Goal: Task Accomplishment & Management: Use online tool/utility

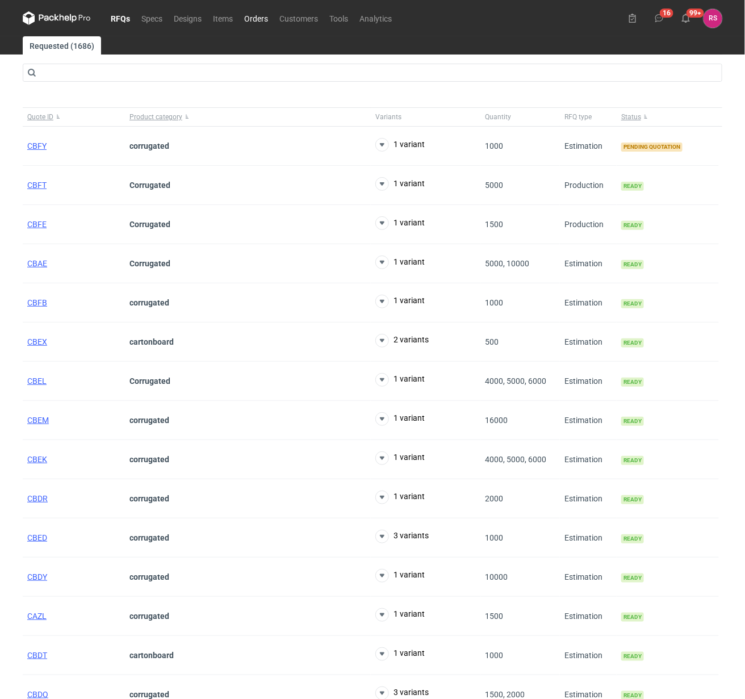
click at [260, 17] on link "Orders" at bounding box center [256, 18] width 35 height 14
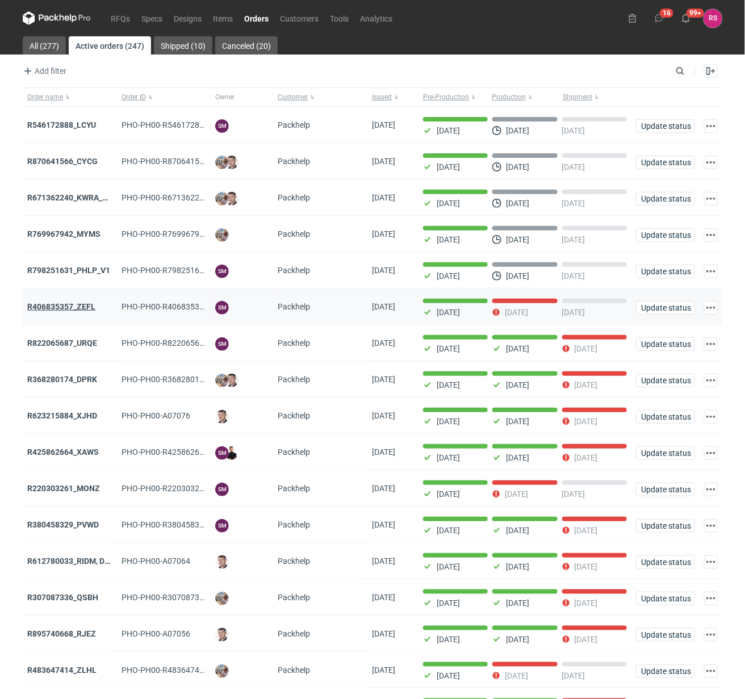
click at [69, 308] on strong "R406835357_ZEFL" at bounding box center [61, 306] width 68 height 9
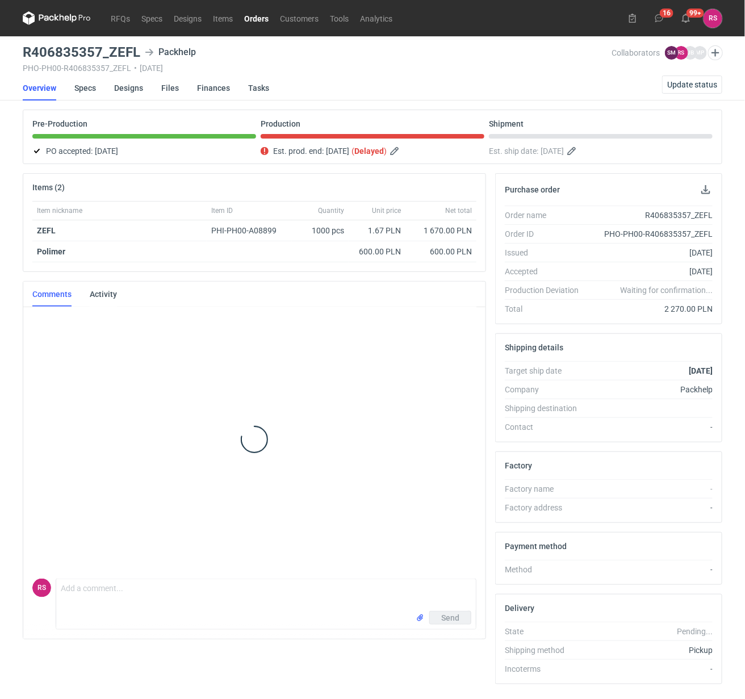
scroll to position [127, 0]
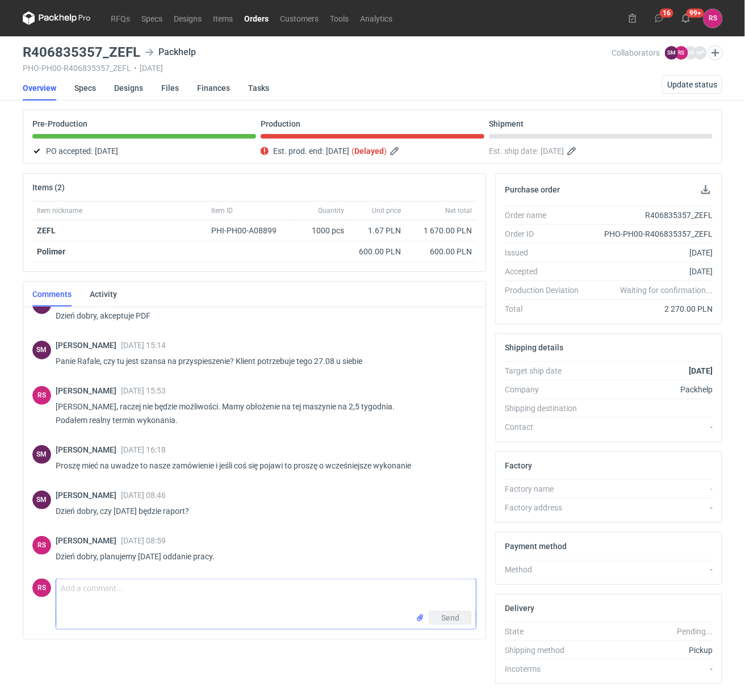
click at [288, 594] on textarea "Comment message" at bounding box center [266, 595] width 420 height 32
click at [314, 589] on textarea "Dzień dobry, [PERSON_NAME], przepraszam za opóźnienie. Mieliśmy poroblemy techn…" at bounding box center [266, 595] width 420 height 32
click at [152, 606] on textarea "Dzień dobry, [PERSON_NAME], przepraszam za opóźnienie. Mieliśmy problemy techni…" at bounding box center [266, 595] width 420 height 32
type textarea "Dzień dobry, [PERSON_NAME], przepraszam za opóźnienie. Mieliśmy problemy techni…"
click at [452, 618] on span "Send" at bounding box center [450, 618] width 18 height 8
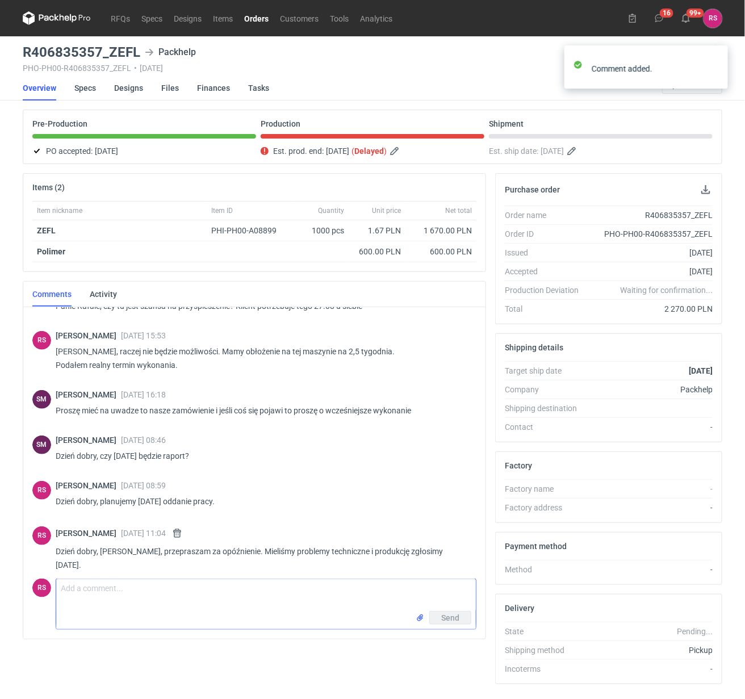
scroll to position [190, 0]
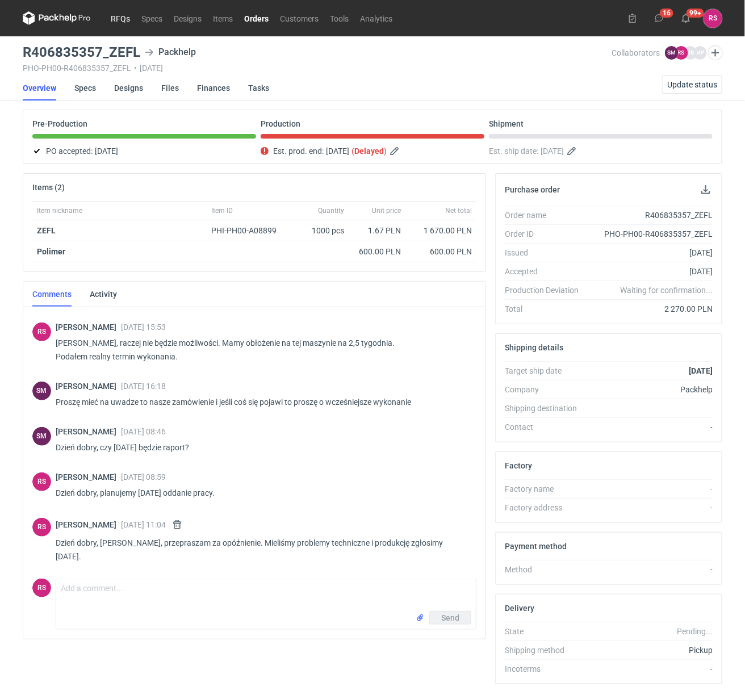
click at [120, 19] on link "RFQs" at bounding box center [120, 18] width 31 height 14
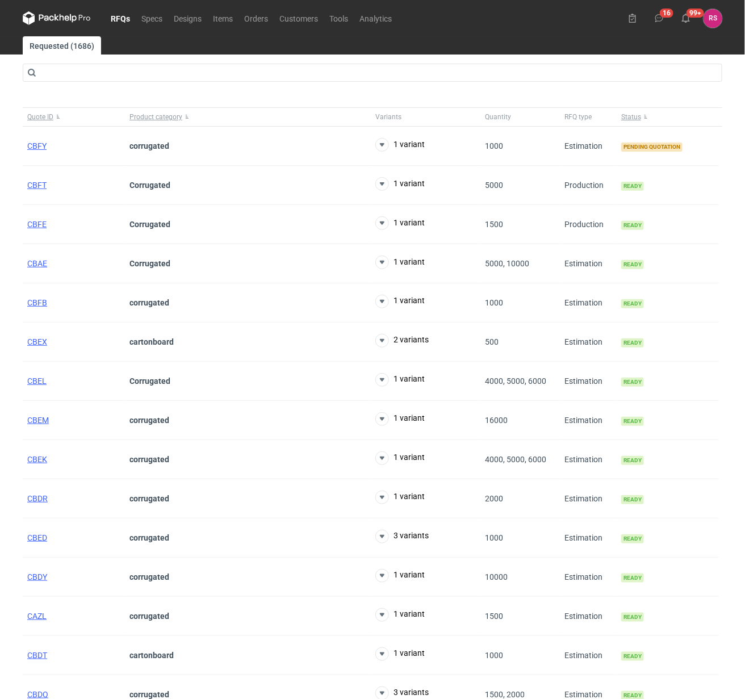
click at [478, 16] on div "RFQs Specs Designs Items Orders Customers Tools Analytics 16 99+ RS [PERSON_NAM…" at bounding box center [372, 18] width 709 height 36
click at [36, 147] on span "CBFY" at bounding box center [36, 145] width 19 height 9
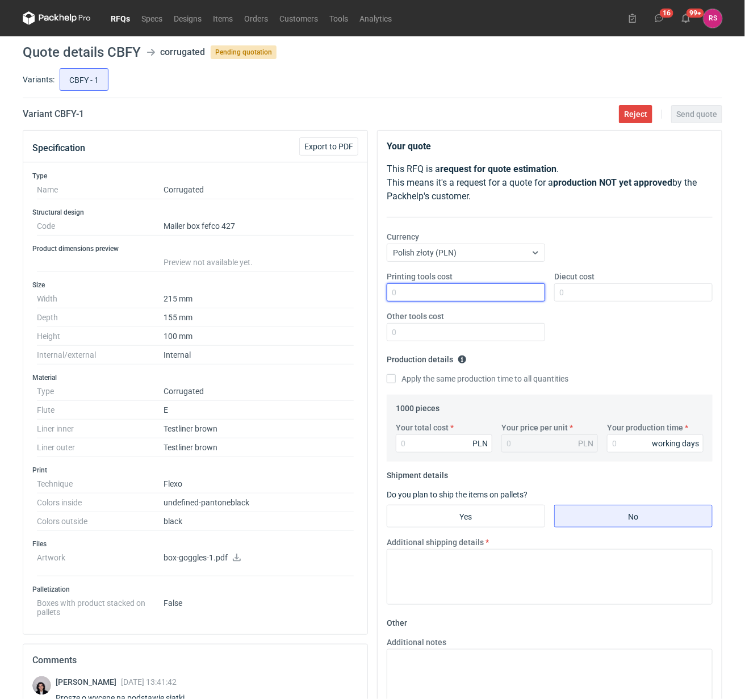
click at [460, 294] on input "Printing tools cost" at bounding box center [466, 292] width 159 height 18
type input "750"
type input "500"
click at [387, 374] on input "Apply the same production time to all quantities" at bounding box center [391, 378] width 9 height 9
checkbox input "true"
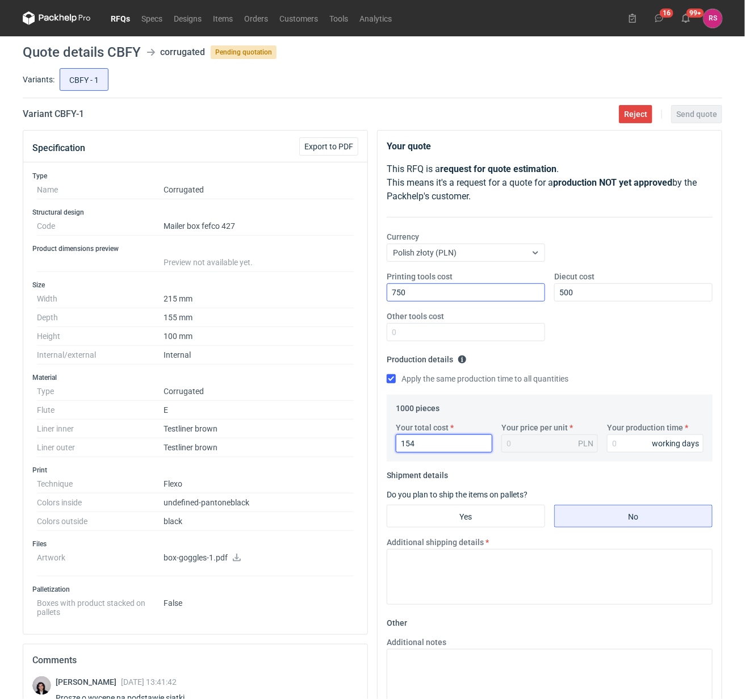
type input "1540"
type input "1.54"
type input "1540"
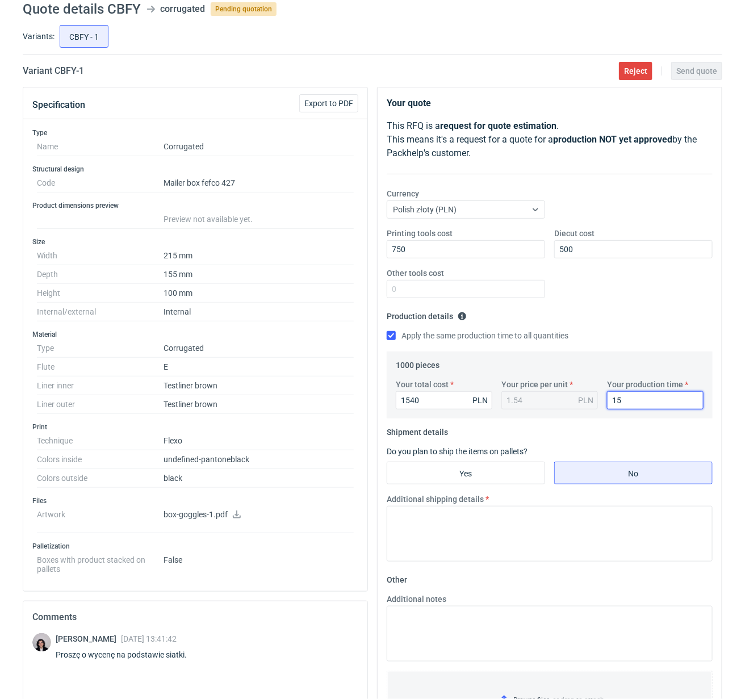
scroll to position [142, 0]
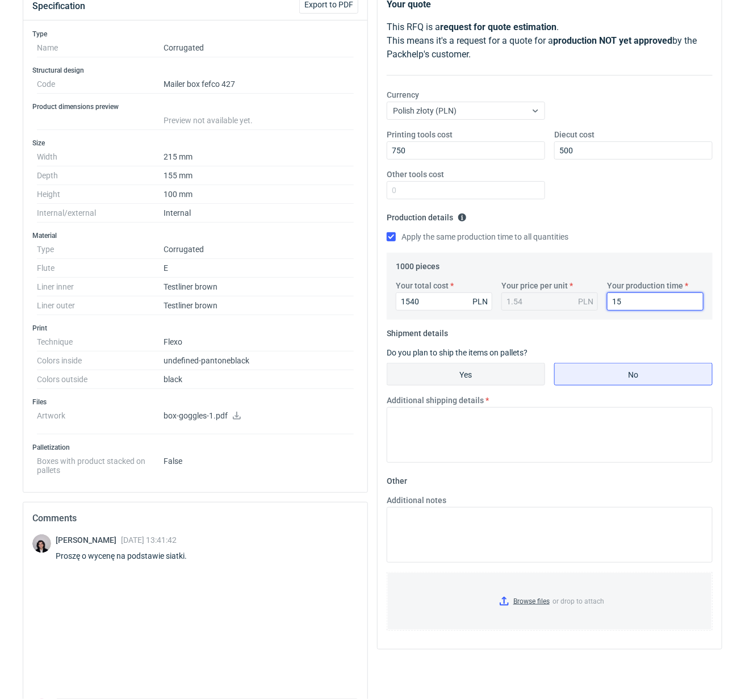
type input "15"
click at [469, 376] on input "Yes" at bounding box center [465, 375] width 157 height 22
radio input "true"
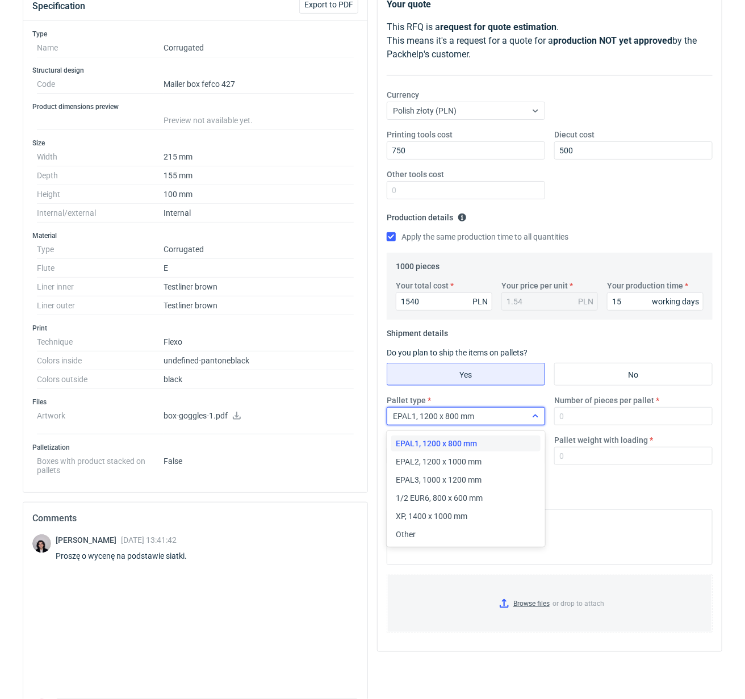
click at [530, 413] on div at bounding box center [536, 416] width 18 height 9
click at [431, 532] on div "Other" at bounding box center [466, 534] width 140 height 11
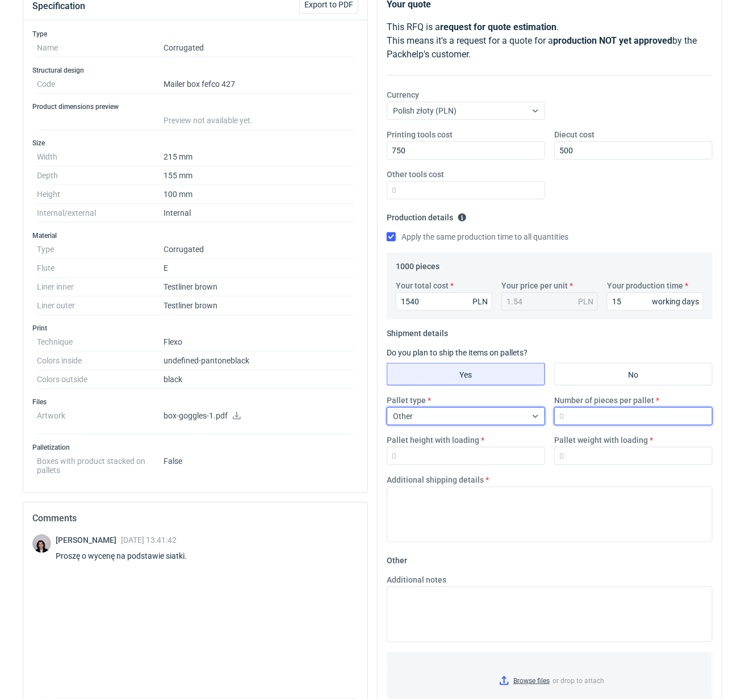
click at [616, 414] on input "Number of pieces per pallet" at bounding box center [633, 416] width 159 height 18
click at [608, 414] on input "Number of pieces per pallet" at bounding box center [633, 416] width 159 height 18
type input "1000"
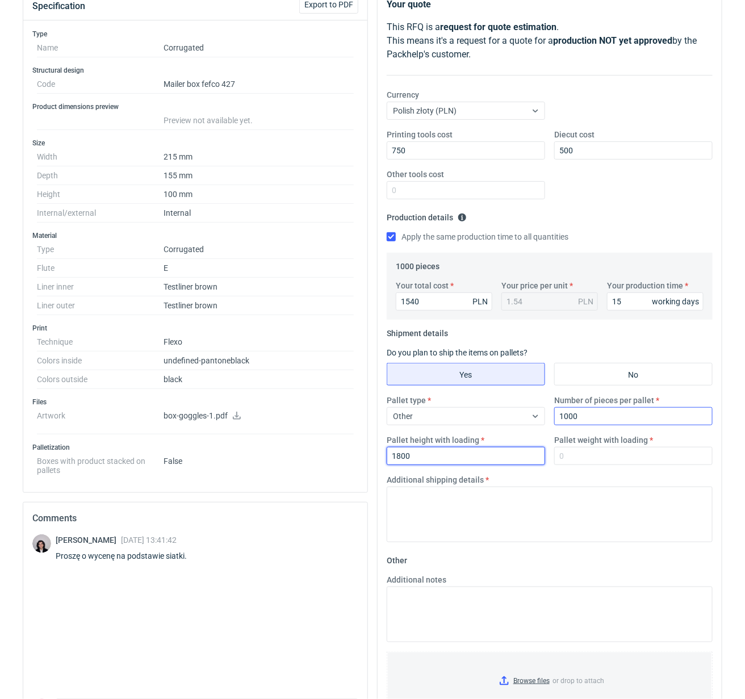
type input "1800"
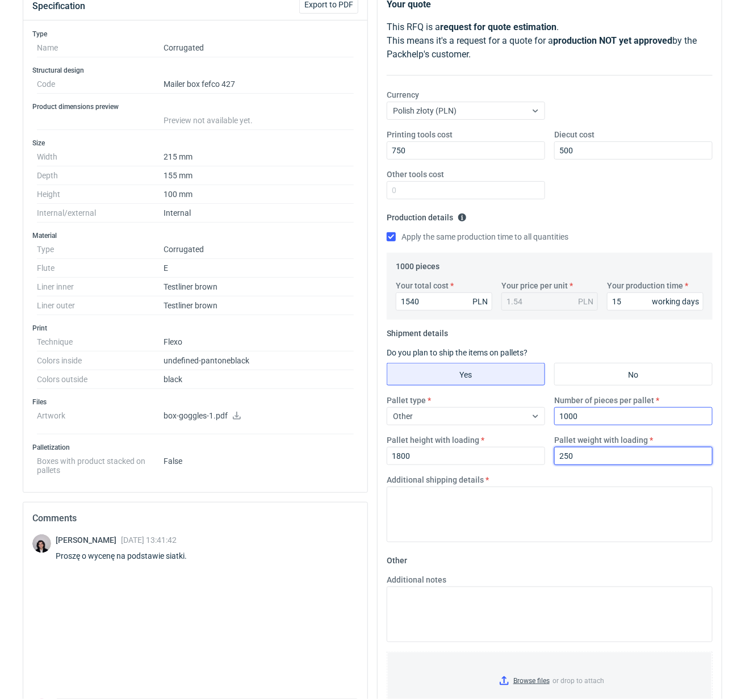
type input "250"
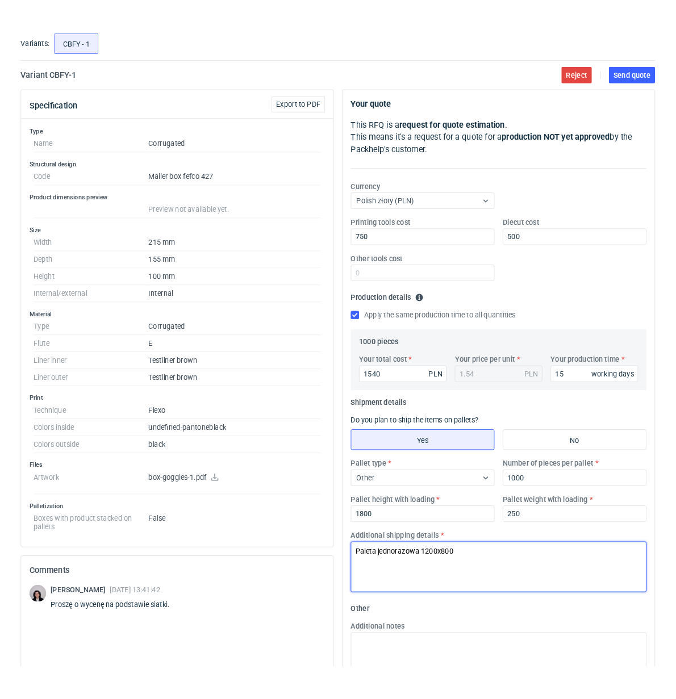
scroll to position [0, 0]
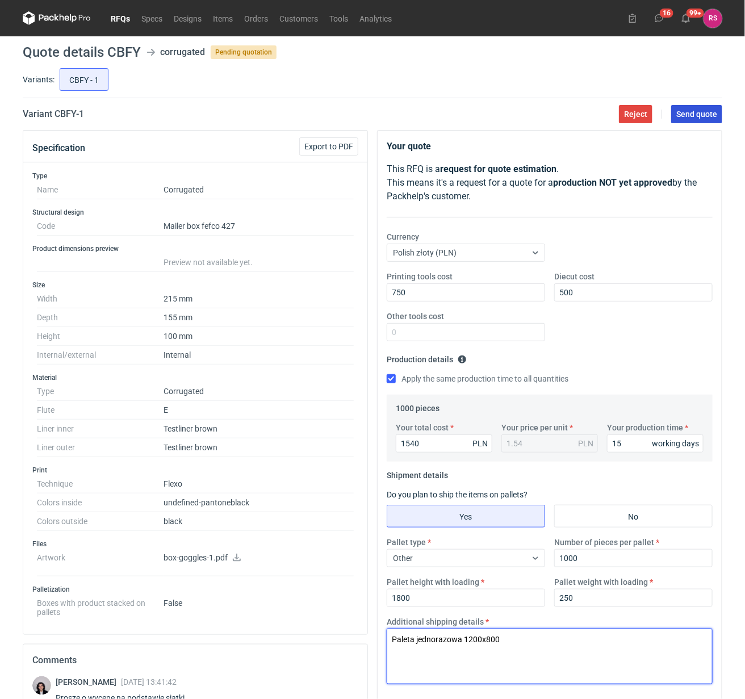
type textarea "Paleta jednorazowa 1200x800"
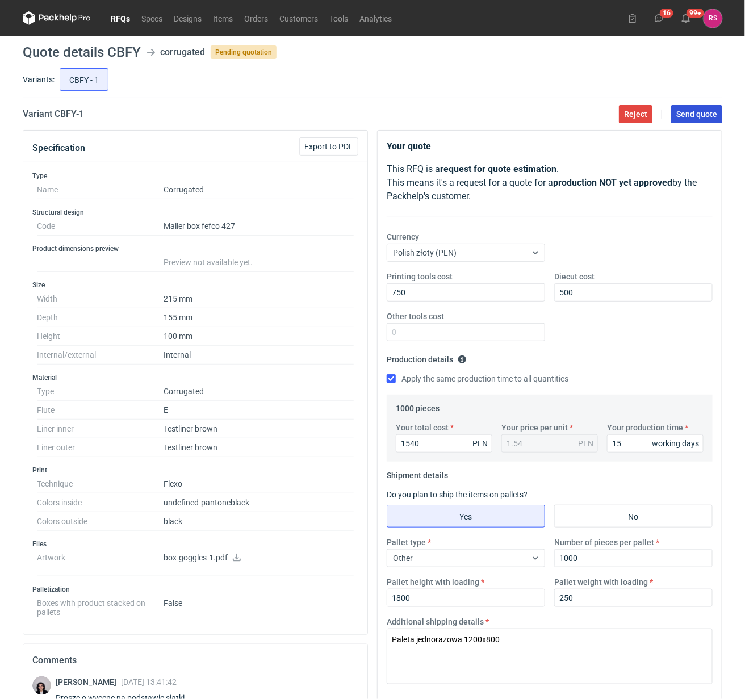
click at [702, 115] on span "Send quote" at bounding box center [697, 114] width 41 height 8
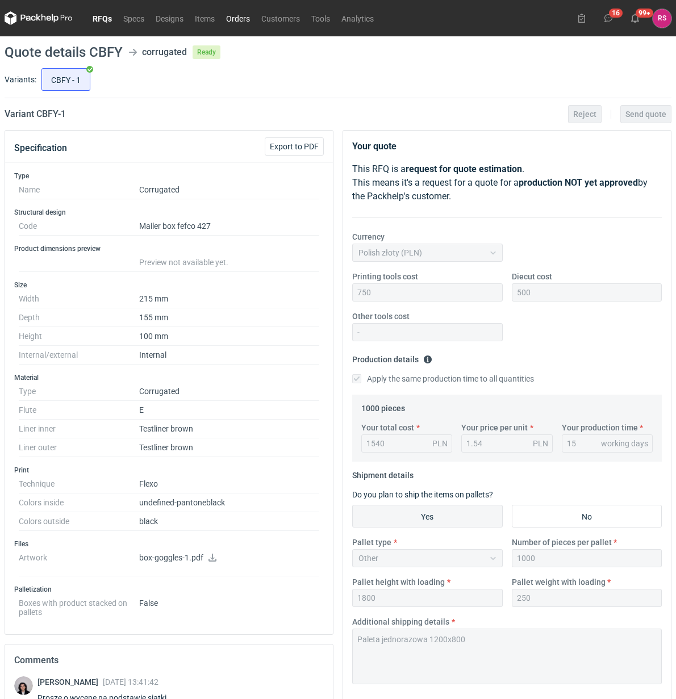
click at [239, 15] on link "Orders" at bounding box center [237, 18] width 35 height 14
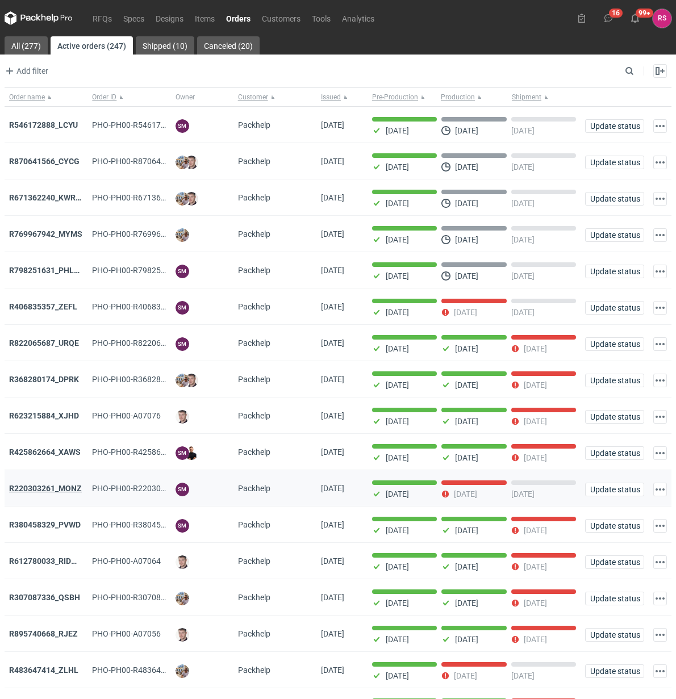
click at [66, 489] on strong "R220303261_MONZ" at bounding box center [45, 488] width 73 height 9
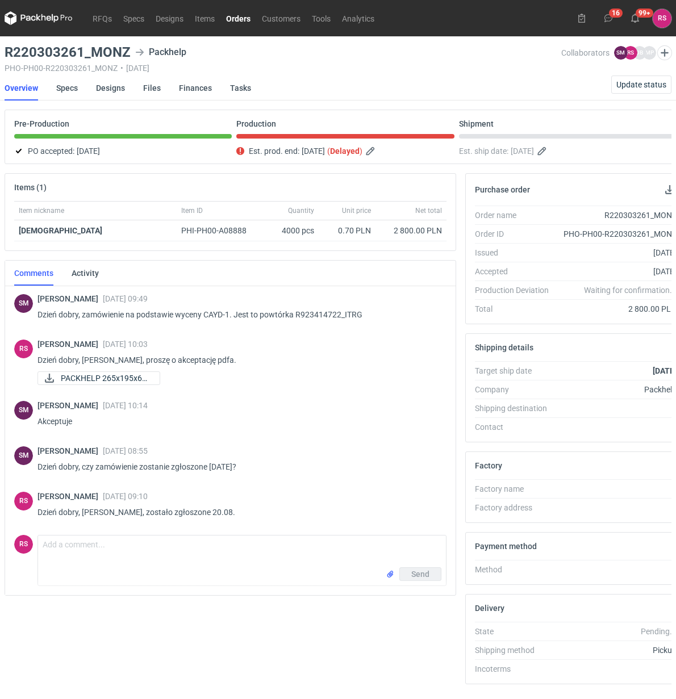
click at [240, 18] on link "Orders" at bounding box center [238, 18] width 36 height 14
